Goal: Task Accomplishment & Management: Complete application form

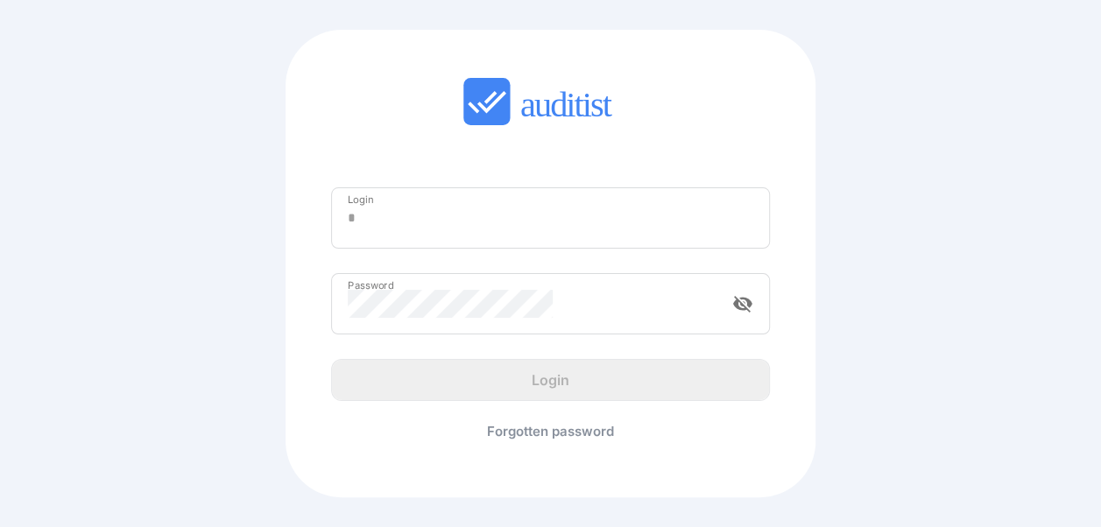
type input "**********"
click at [536, 387] on div "Login" at bounding box center [550, 380] width 467 height 42
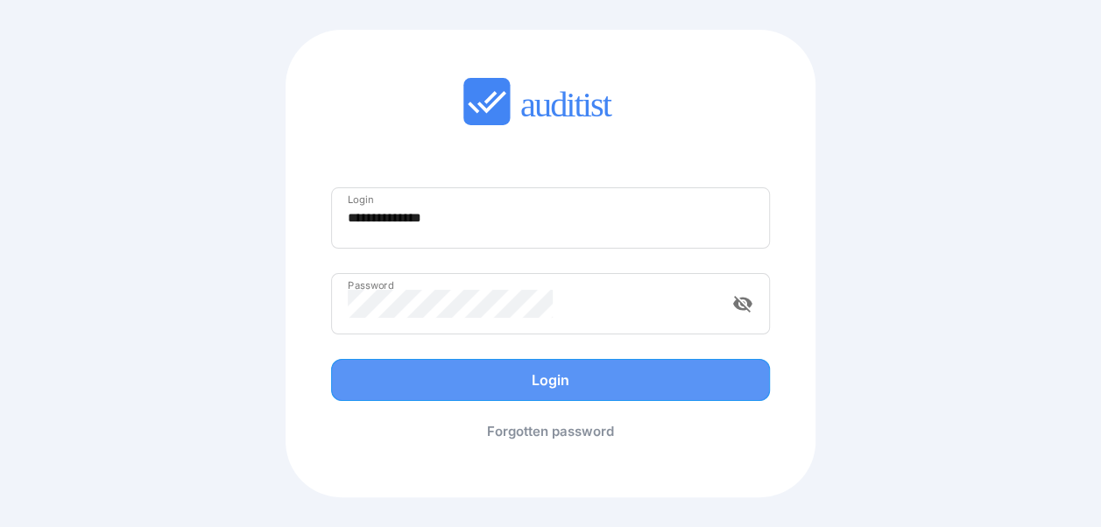
click at [543, 389] on div "Login" at bounding box center [550, 380] width 402 height 21
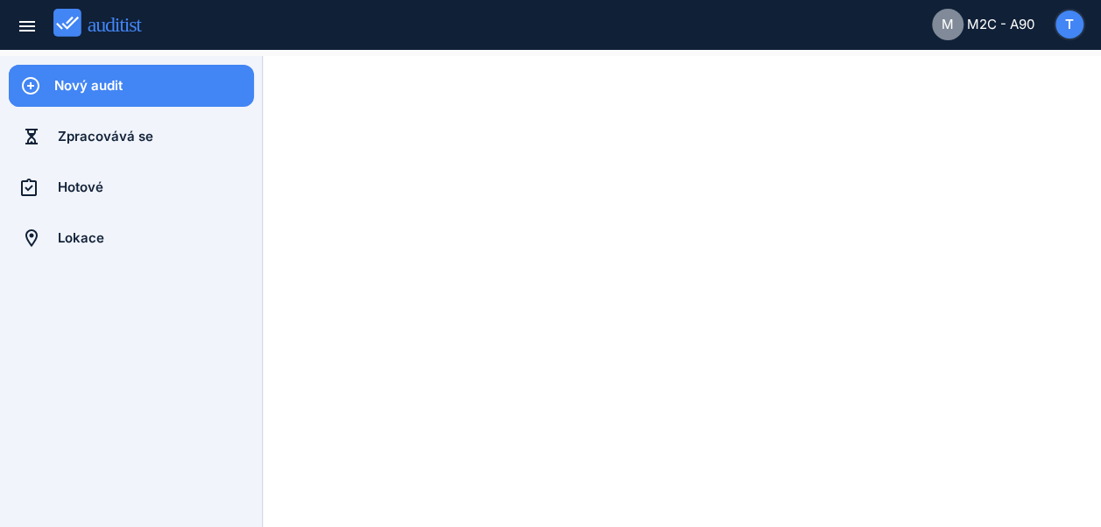
click at [157, 86] on div "Nový audit" at bounding box center [154, 85] width 200 height 19
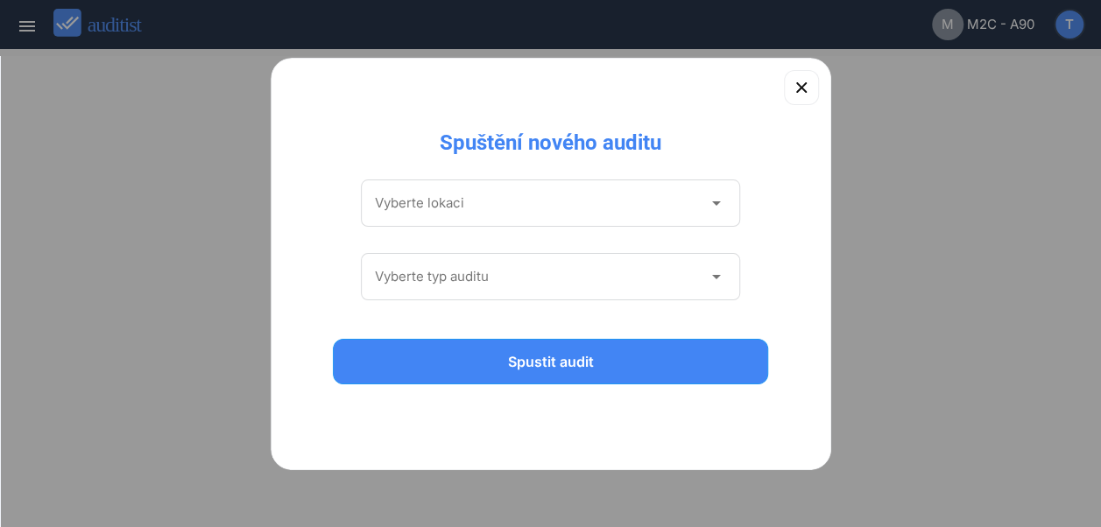
click at [506, 197] on input "Vyberte lokaci" at bounding box center [539, 203] width 328 height 28
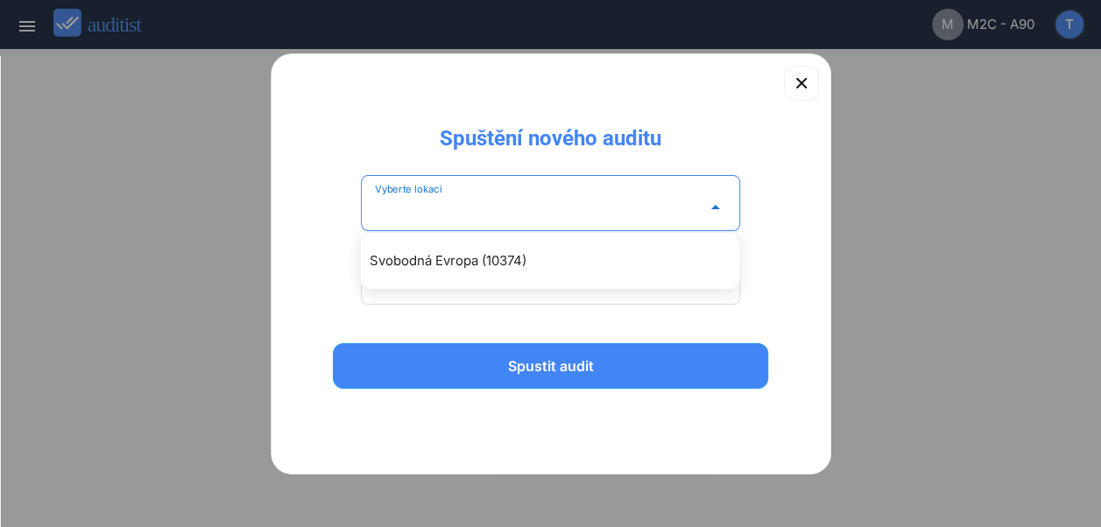
click at [584, 267] on div "Svobodná Evropa (10374)" at bounding box center [559, 261] width 378 height 21
type input "**********"
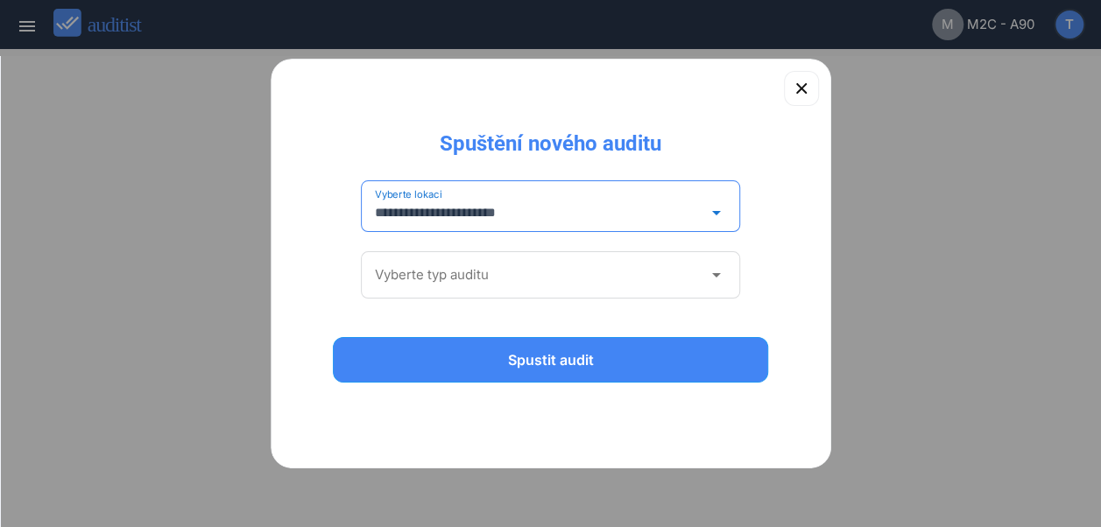
click at [564, 269] on input "Vyberte typ auditu" at bounding box center [539, 275] width 328 height 28
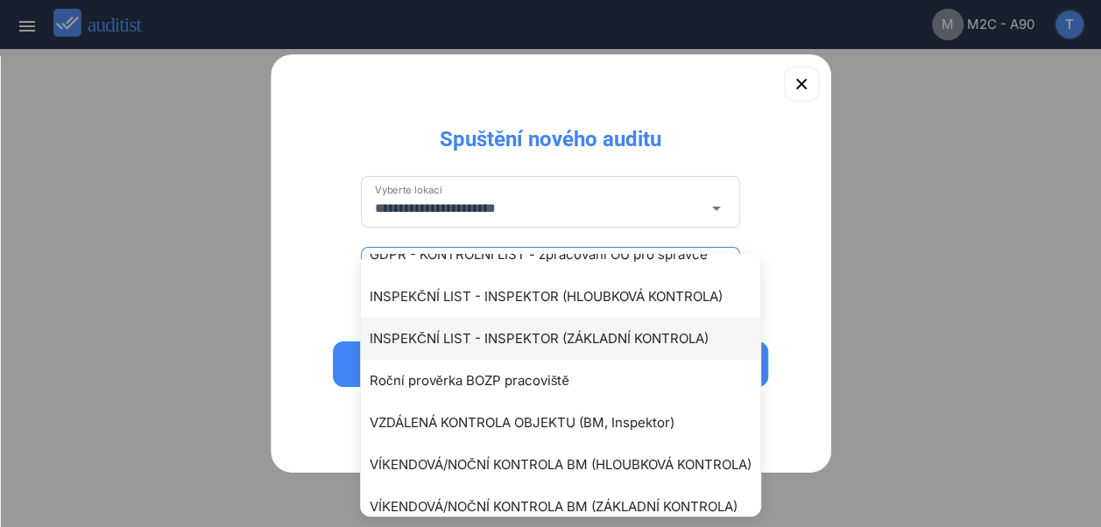
scroll to position [131, 0]
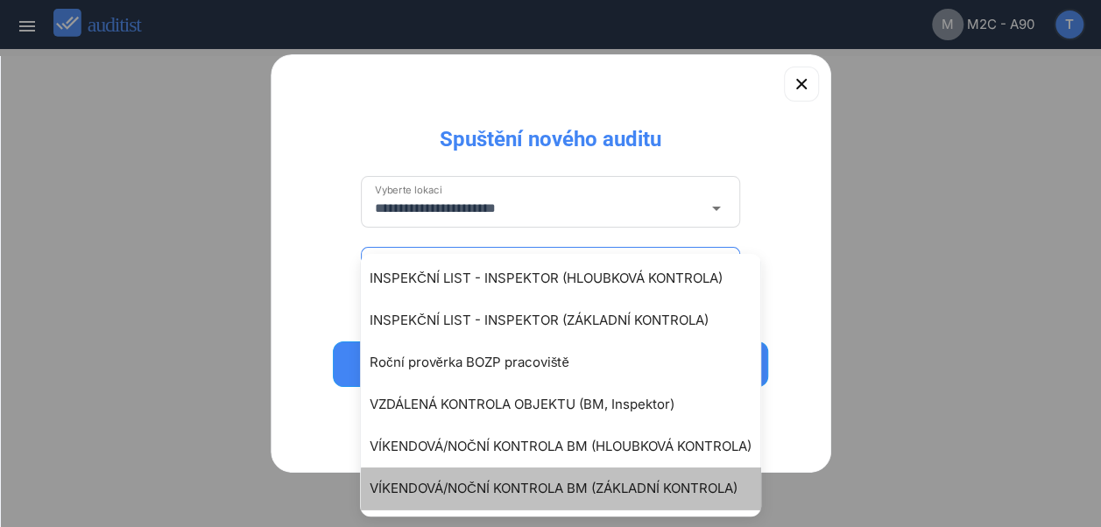
click at [526, 478] on div "VÍKENDOVÁ/NOČNÍ KONTROLA BM (ZÁKLADNÍ KONTROLA)" at bounding box center [569, 488] width 399 height 21
type input "**********"
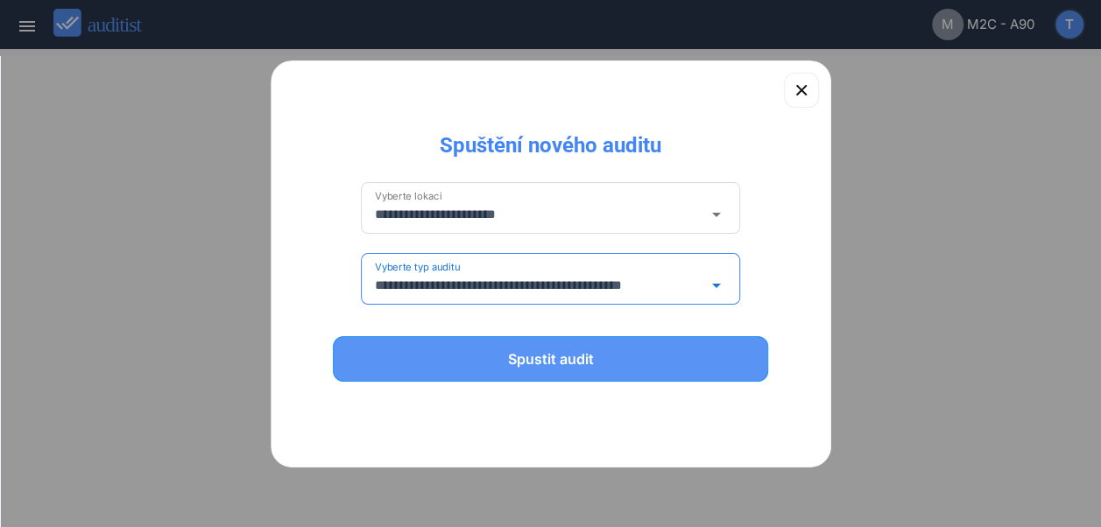
click at [543, 360] on div "Spustit audit" at bounding box center [551, 359] width 391 height 21
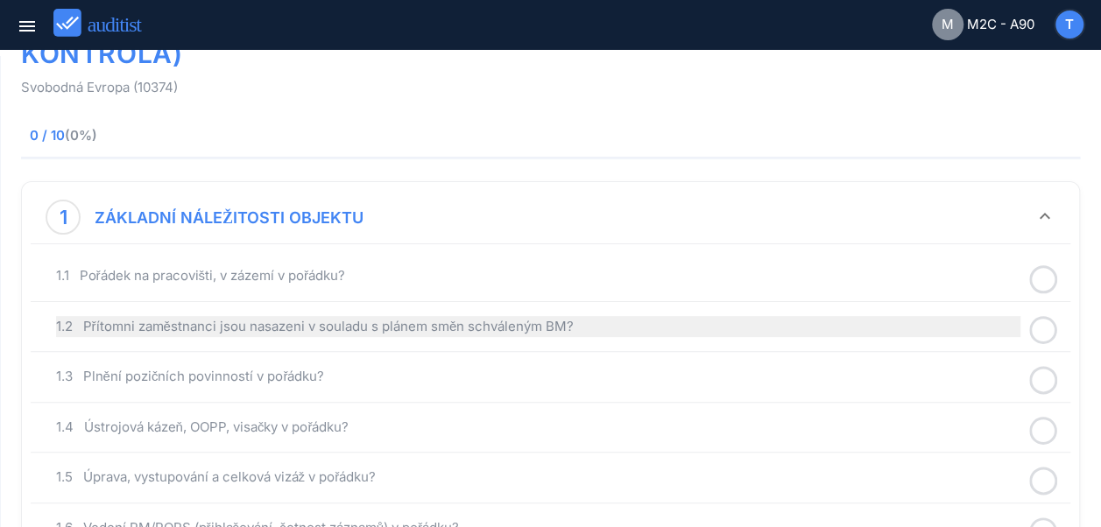
scroll to position [175, 0]
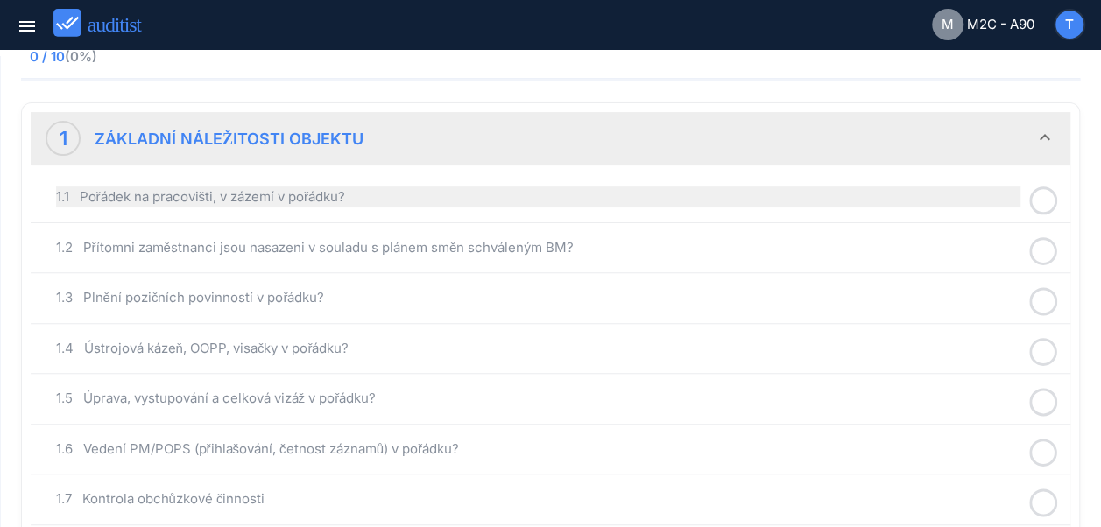
click at [328, 193] on div "1.1 Pořádek na pracovišti, v zázemí v pořádku?" at bounding box center [538, 197] width 964 height 21
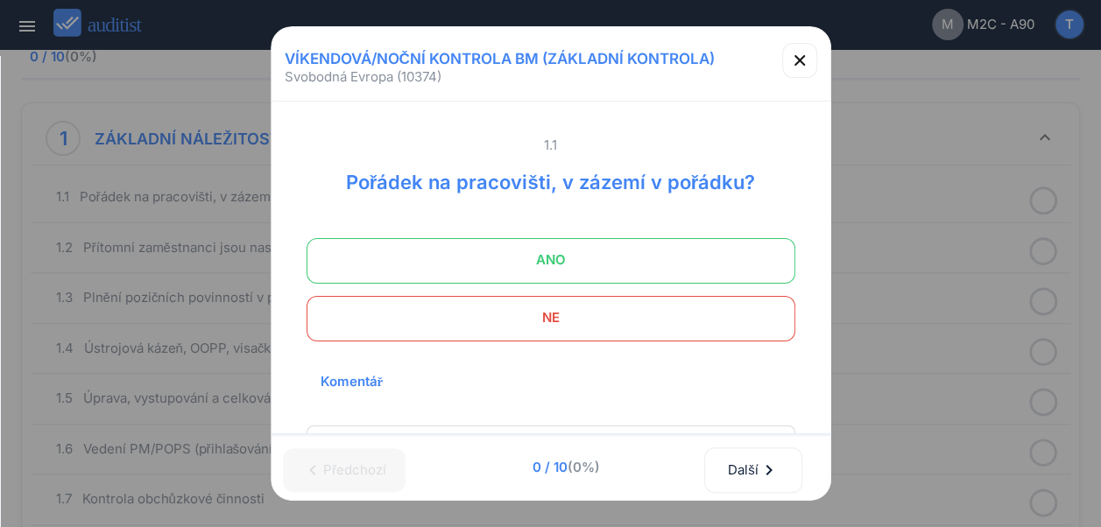
click at [553, 251] on span "ANO" at bounding box center [550, 260] width 445 height 35
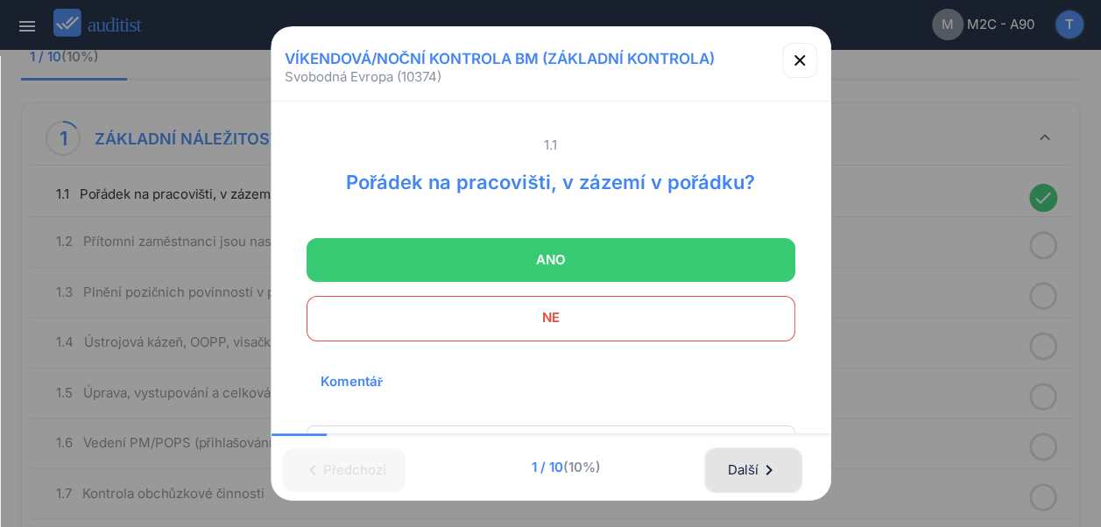
click at [759, 456] on div "Další chevron_right" at bounding box center [753, 470] width 53 height 39
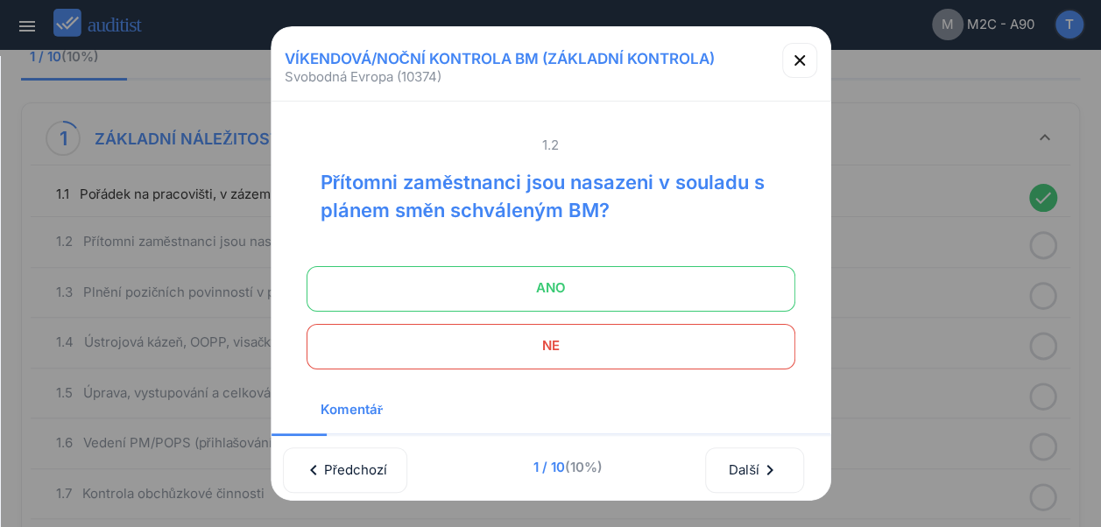
click at [597, 287] on span "ANO" at bounding box center [550, 288] width 445 height 35
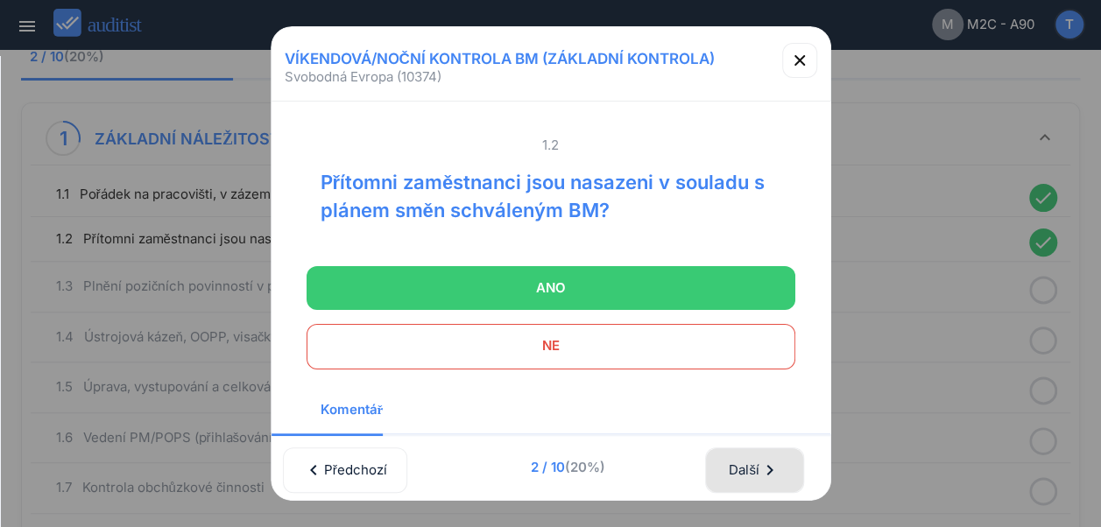
click at [737, 454] on div "Další chevron_right" at bounding box center [754, 470] width 53 height 39
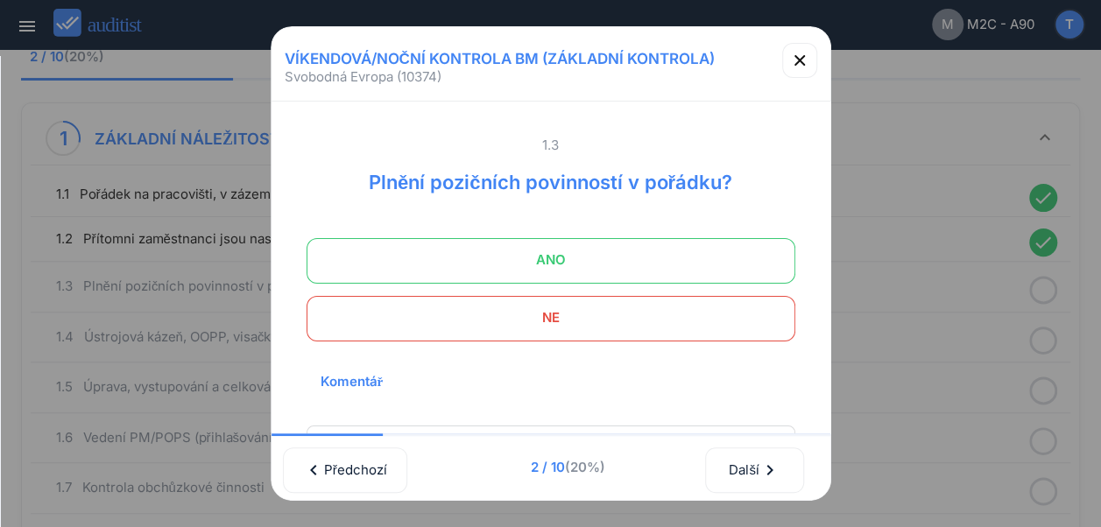
click at [556, 261] on span "ANO" at bounding box center [550, 260] width 445 height 35
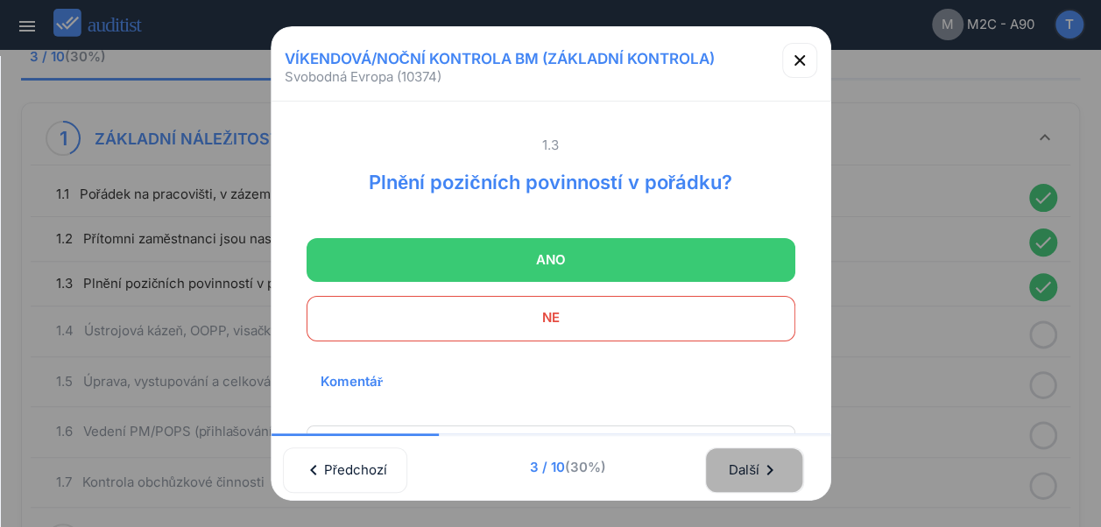
drag, startPoint x: 755, startPoint y: 462, endPoint x: 735, endPoint y: 433, distance: 36.0
click at [755, 462] on div "Další chevron_right" at bounding box center [754, 470] width 53 height 39
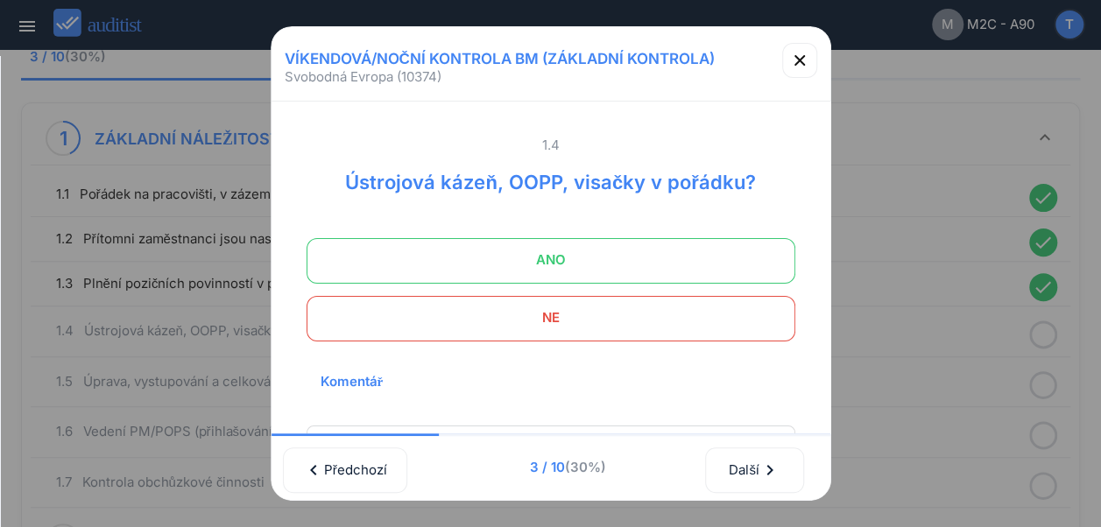
click at [578, 252] on span "ANO" at bounding box center [550, 260] width 445 height 35
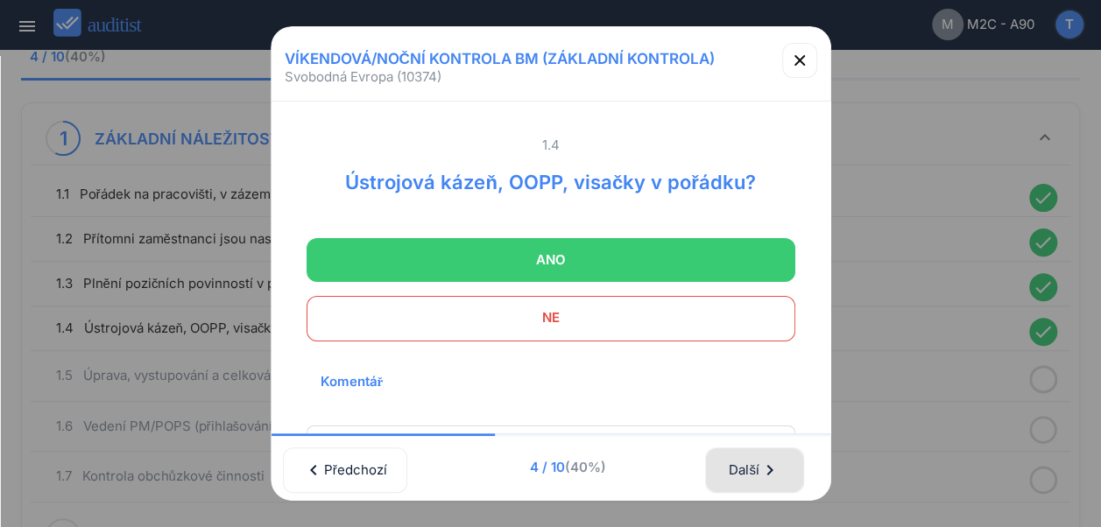
click at [752, 452] on div "Další chevron_right" at bounding box center [754, 470] width 53 height 39
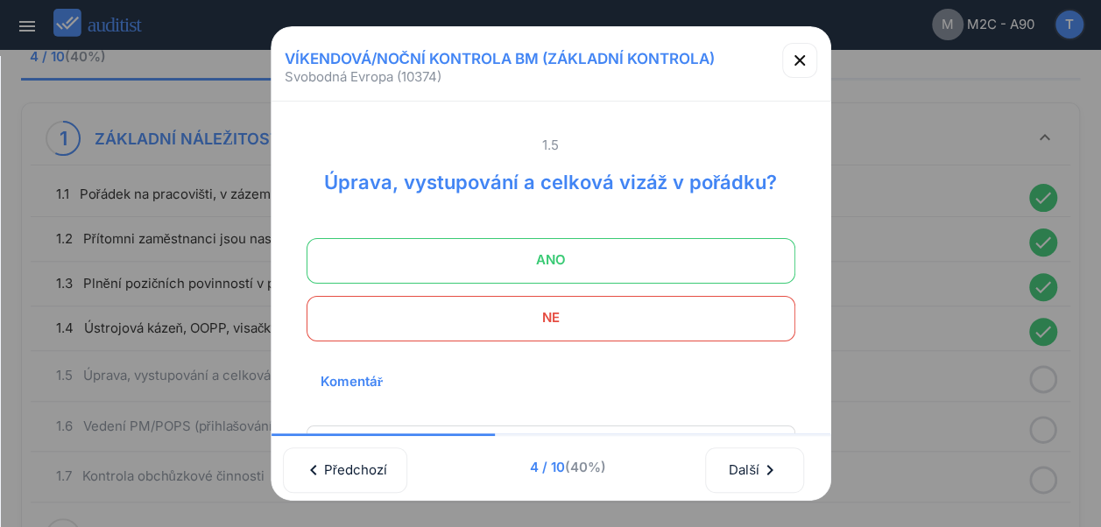
click at [578, 259] on span "ANO" at bounding box center [550, 260] width 445 height 35
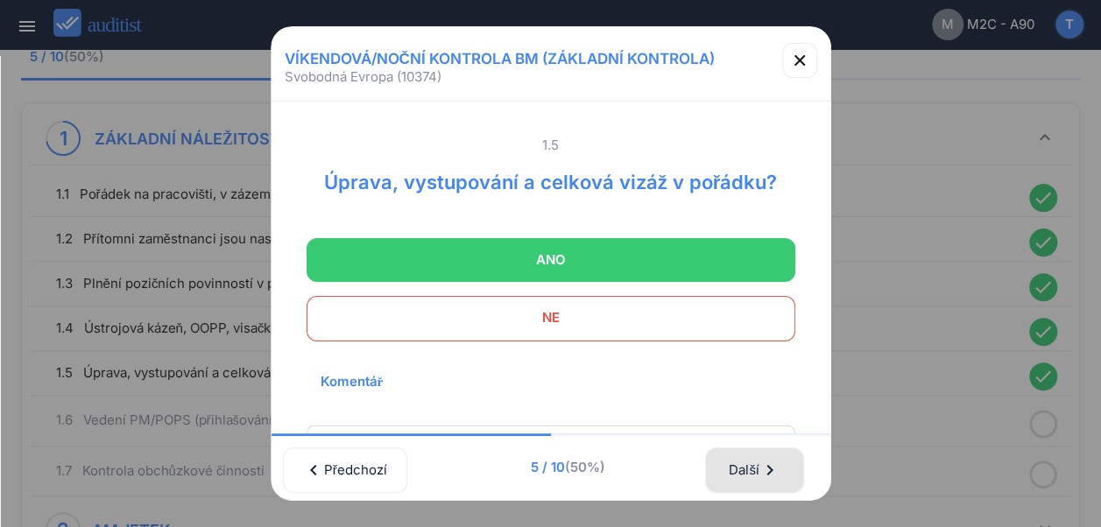
drag, startPoint x: 752, startPoint y: 459, endPoint x: 728, endPoint y: 415, distance: 49.8
click at [752, 461] on div "Další chevron_right" at bounding box center [754, 470] width 53 height 39
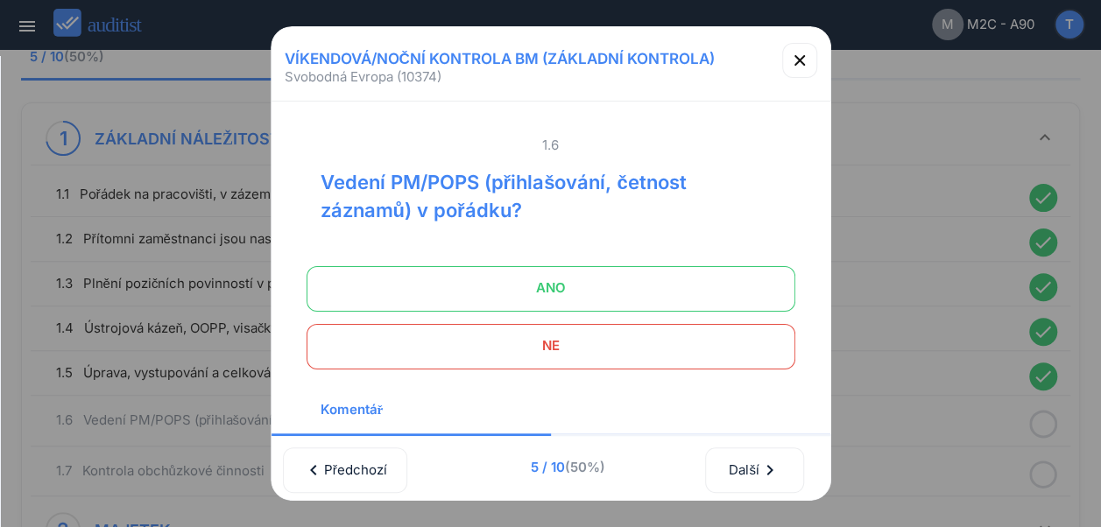
click at [590, 293] on span "ANO" at bounding box center [550, 288] width 445 height 35
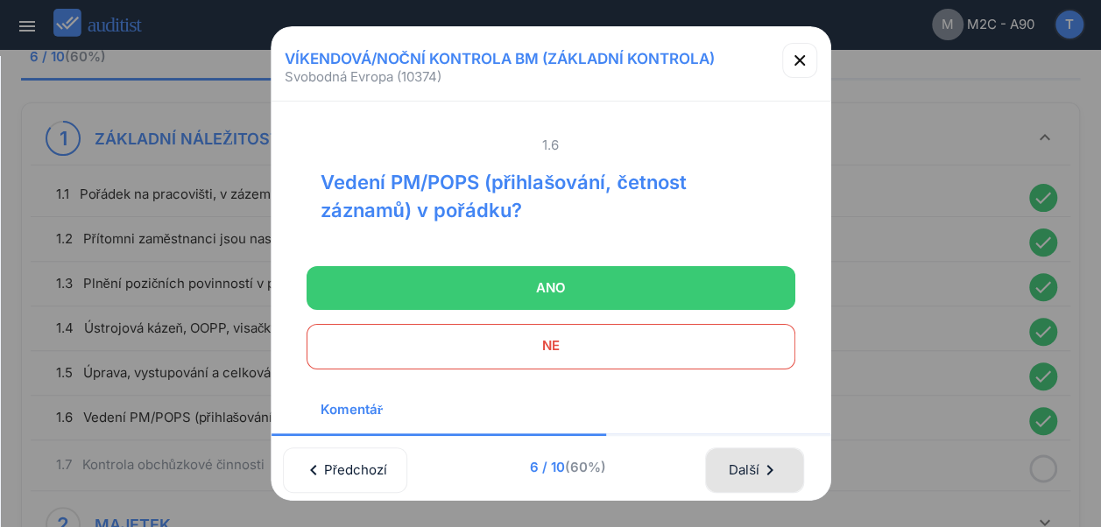
click at [753, 460] on div "Další chevron_right" at bounding box center [754, 470] width 53 height 39
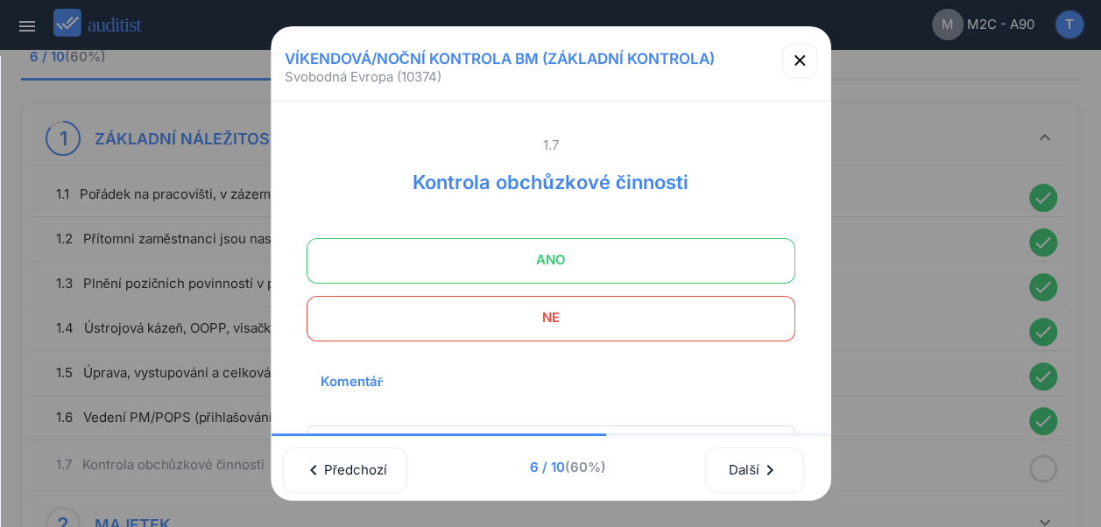
click at [571, 255] on span "ANO" at bounding box center [550, 260] width 445 height 35
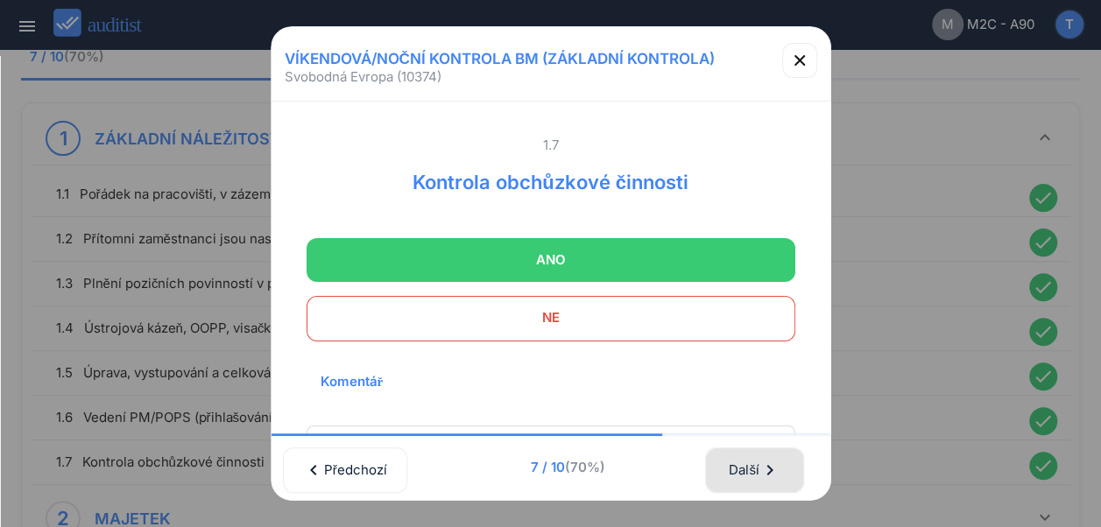
click at [752, 451] on div "Další chevron_right" at bounding box center [754, 470] width 53 height 39
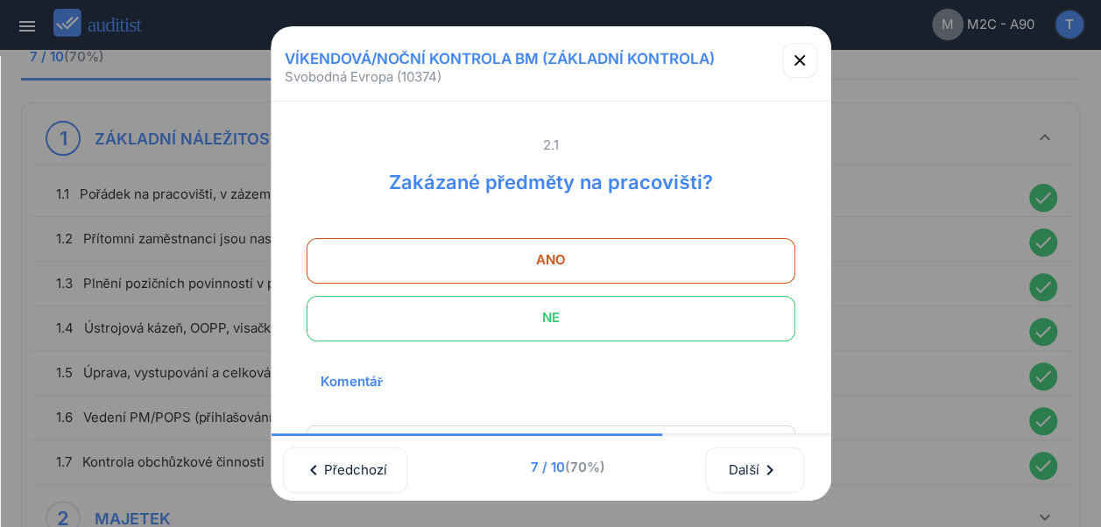
click at [543, 328] on span "NE" at bounding box center [550, 317] width 445 height 35
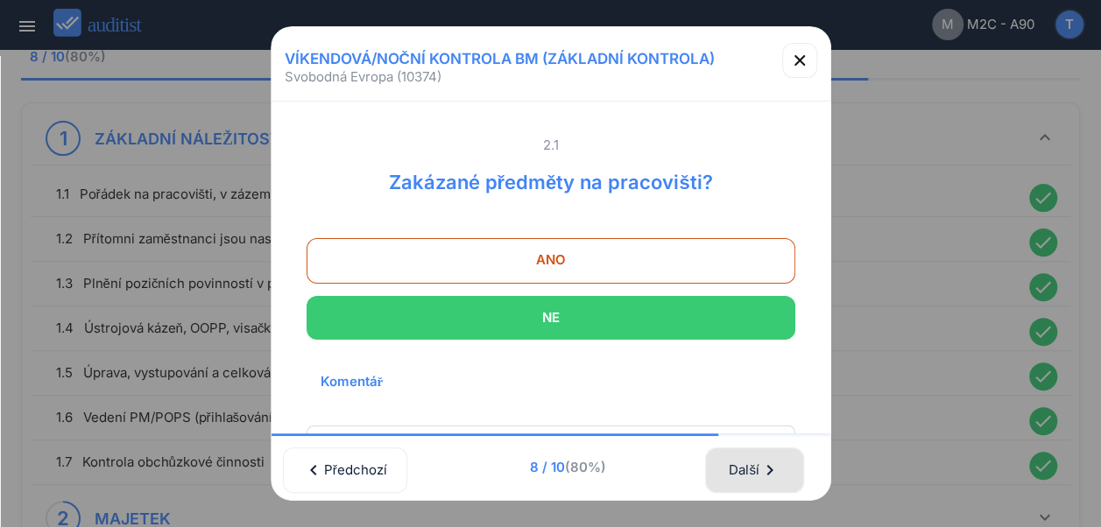
click at [746, 455] on div "Další chevron_right" at bounding box center [754, 470] width 53 height 39
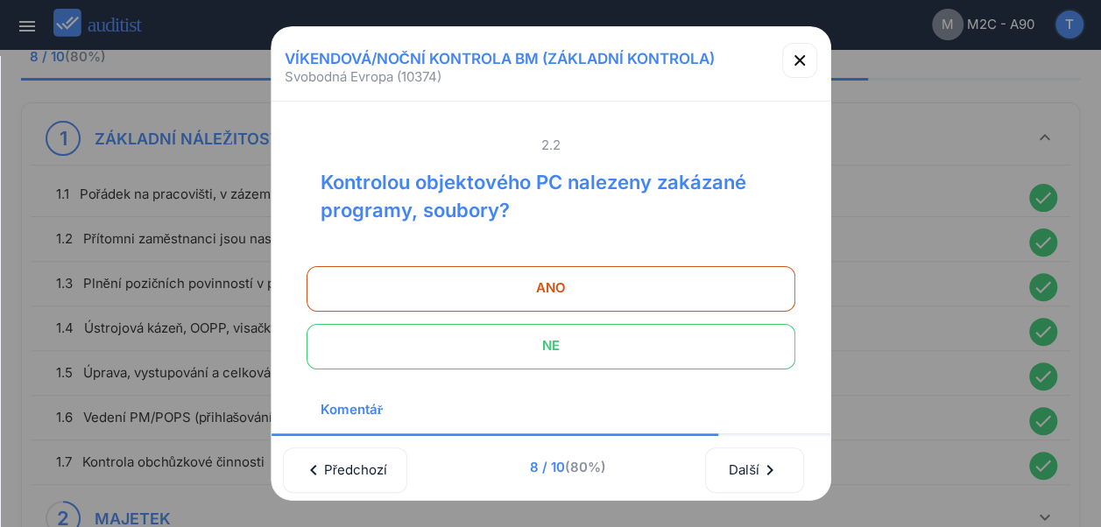
click at [601, 345] on span "NE" at bounding box center [550, 345] width 445 height 35
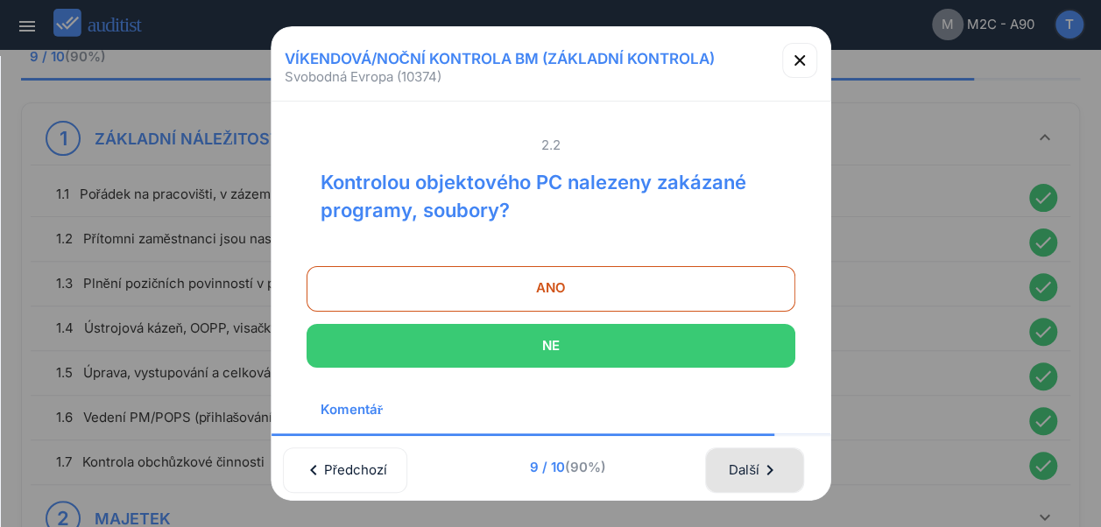
drag, startPoint x: 734, startPoint y: 464, endPoint x: 731, endPoint y: 448, distance: 17.0
click at [734, 464] on div "Další chevron_right" at bounding box center [754, 470] width 53 height 39
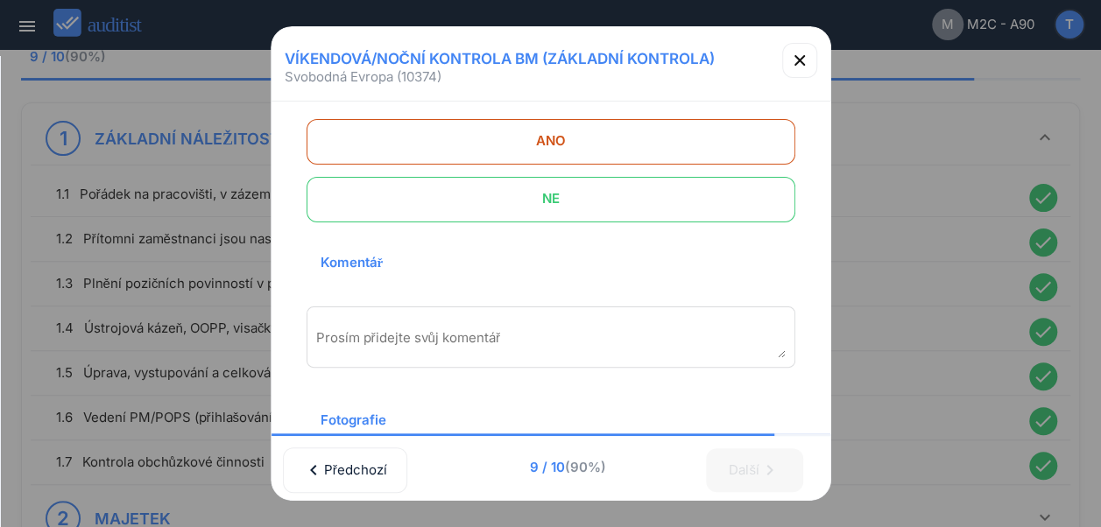
click at [571, 200] on span "NE" at bounding box center [550, 198] width 445 height 35
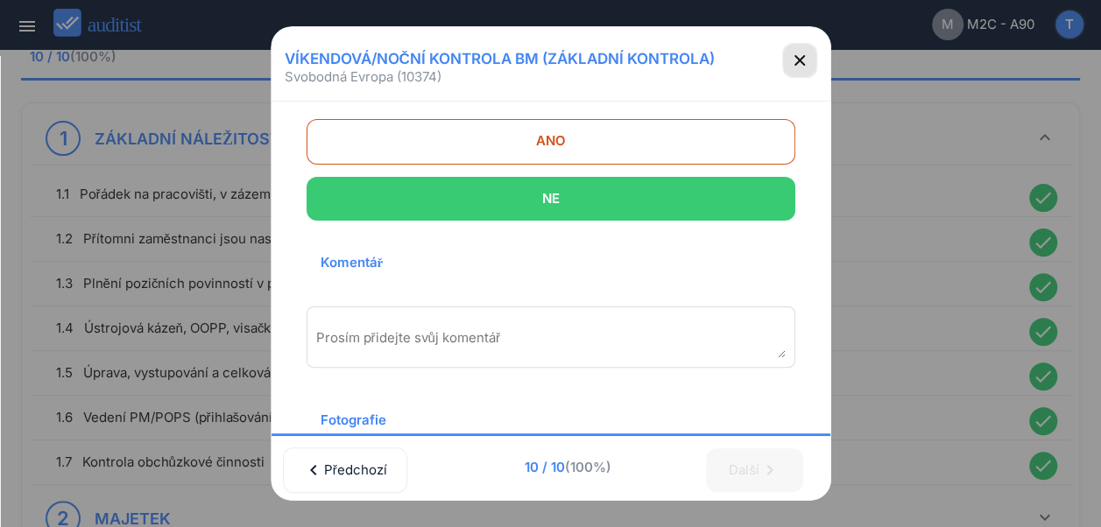
click at [799, 60] on icon "button" at bounding box center [799, 60] width 11 height 11
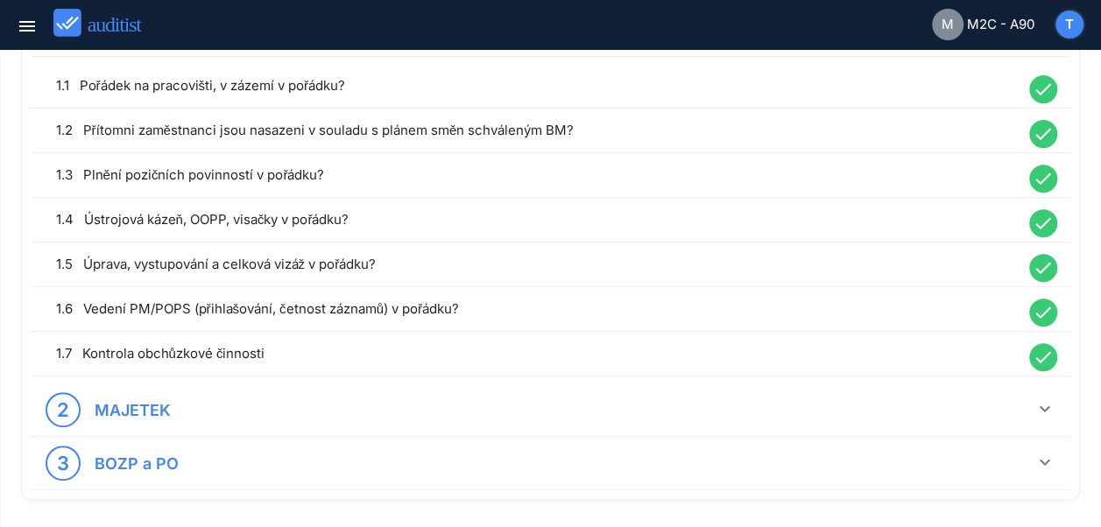
scroll to position [346, 0]
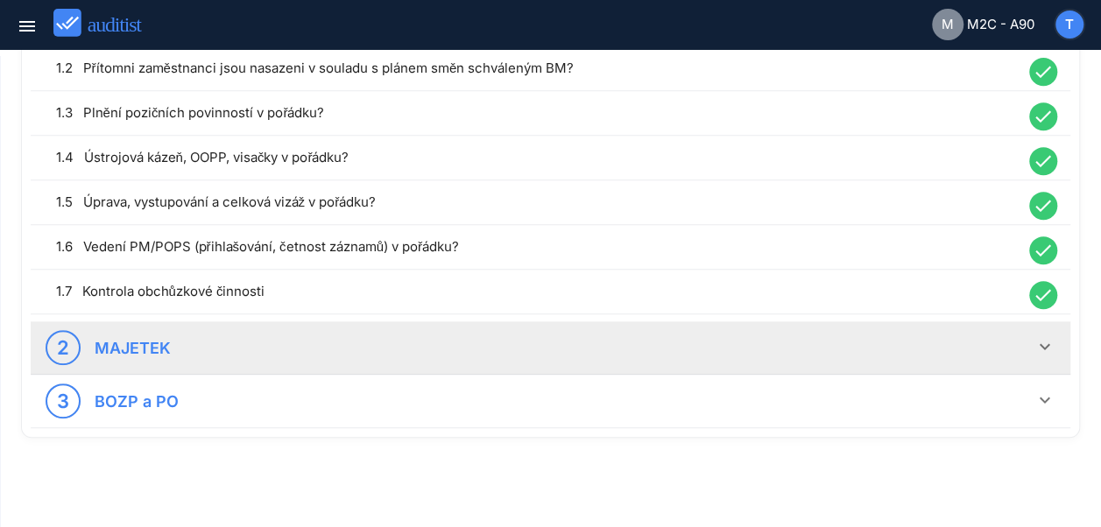
click at [1055, 338] on icon "keyboard_arrow_down" at bounding box center [1044, 346] width 21 height 21
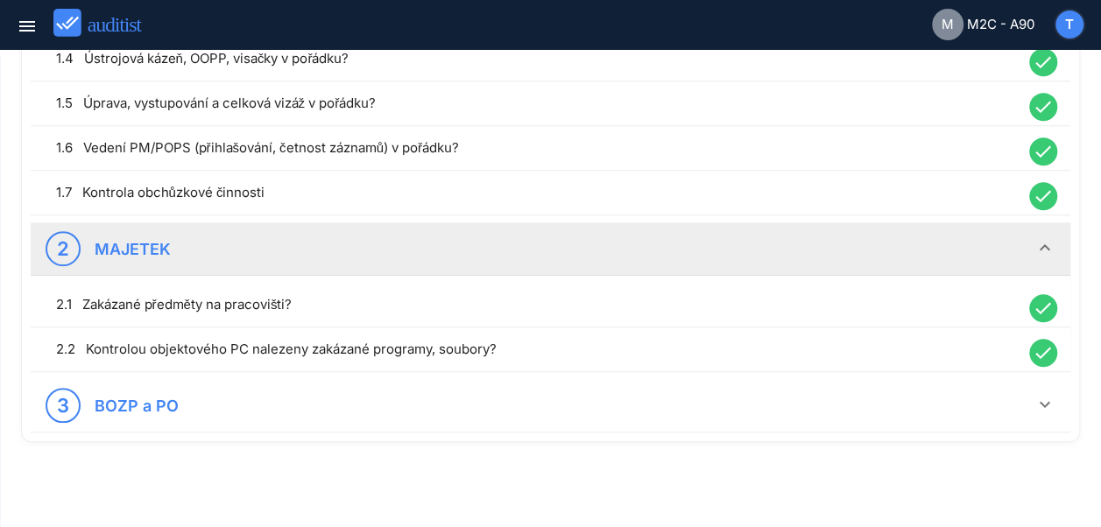
scroll to position [448, 0]
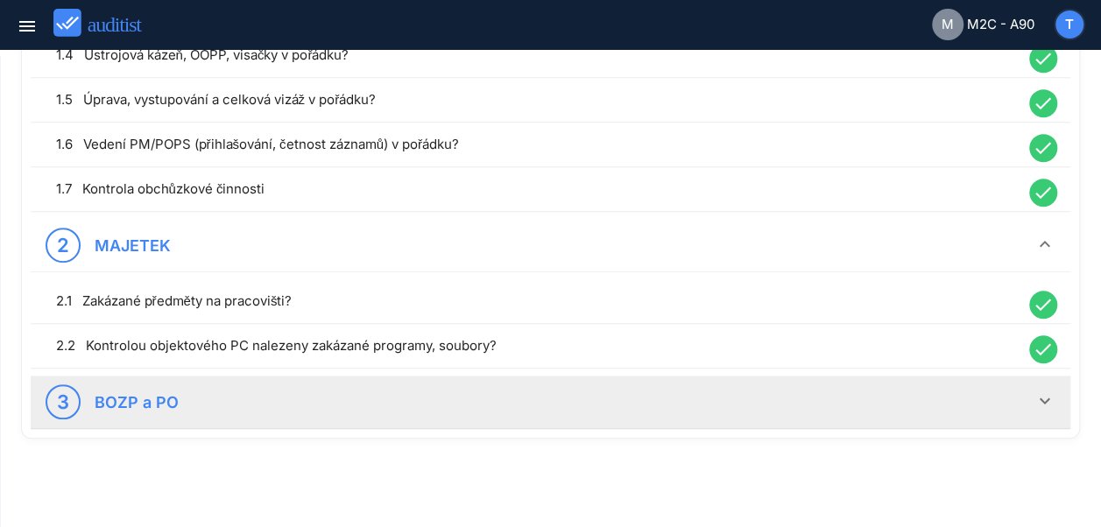
click at [1065, 400] on div "3 BOZP a PO keyboard_arrow_down" at bounding box center [551, 402] width 1040 height 53
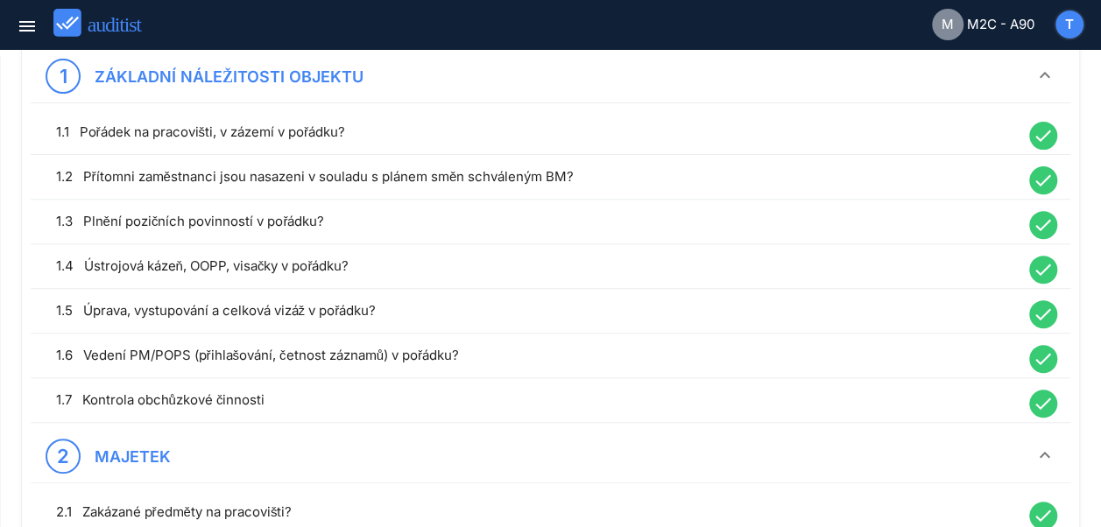
scroll to position [0, 0]
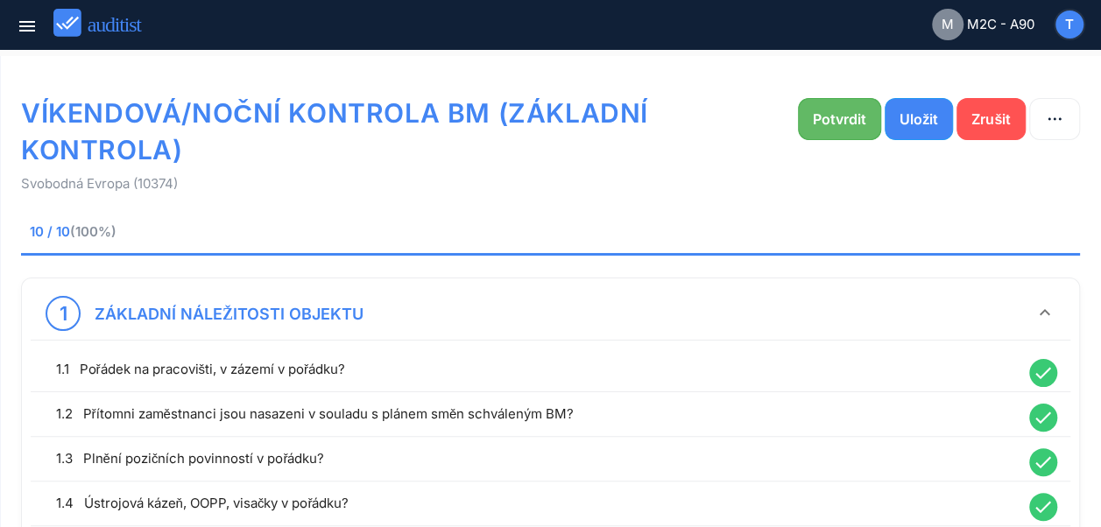
click at [823, 116] on div "Potvrdit" at bounding box center [839, 119] width 53 height 21
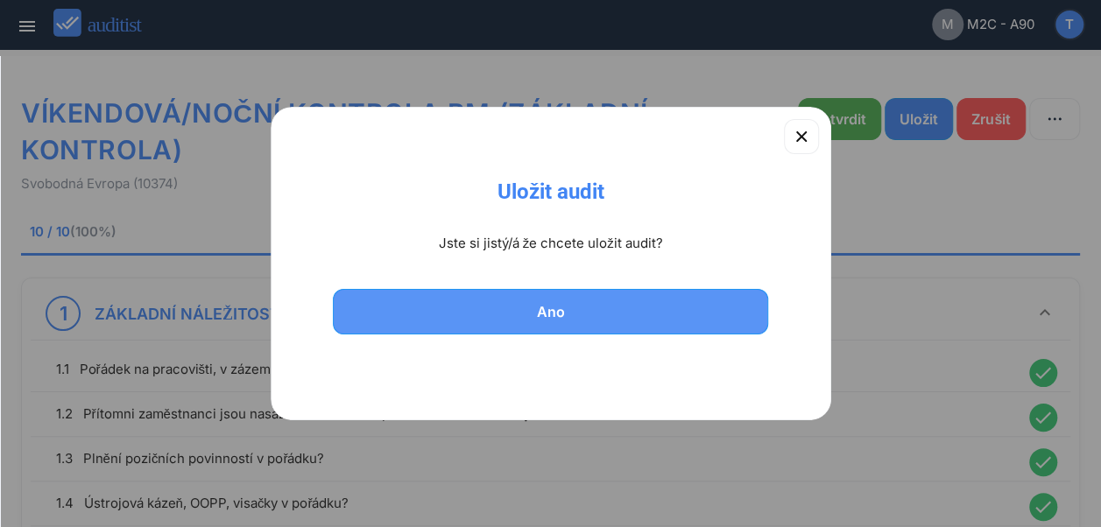
click at [557, 312] on div "Ano" at bounding box center [551, 311] width 391 height 21
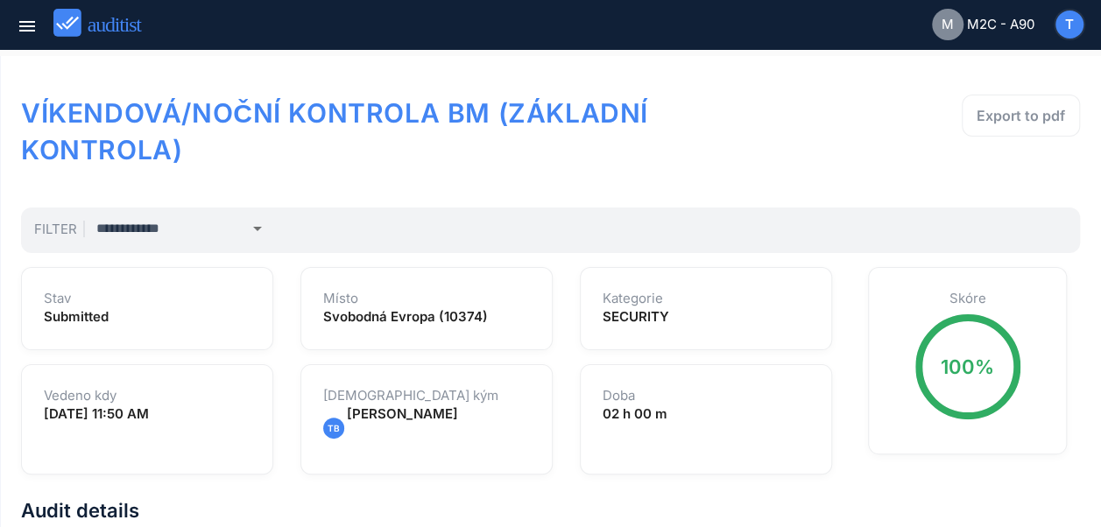
click at [1051, 38] on div "T" at bounding box center [1064, 25] width 32 height 42
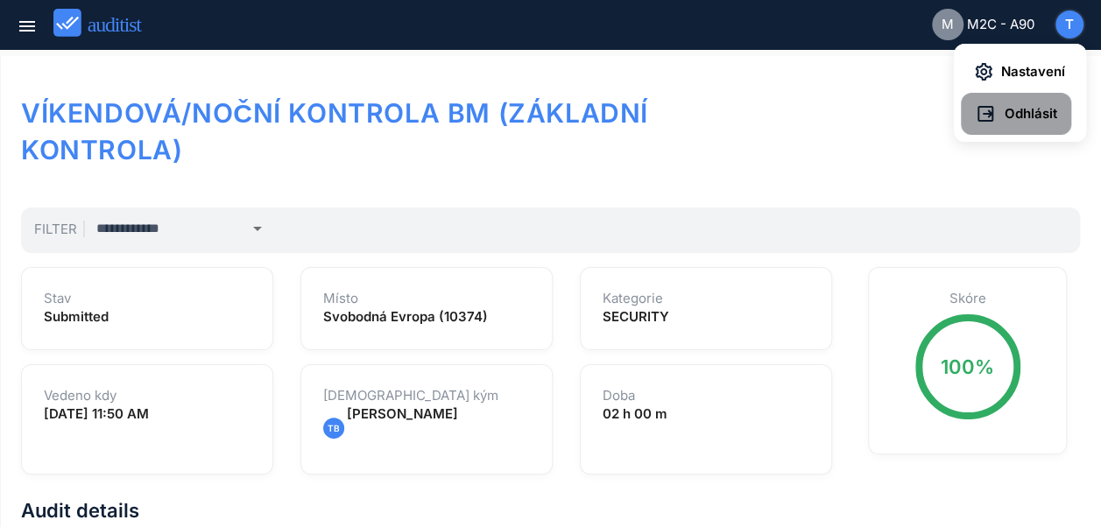
click at [1027, 122] on span "Odhlásit" at bounding box center [1026, 114] width 61 height 20
